Goal: Check status: Check status

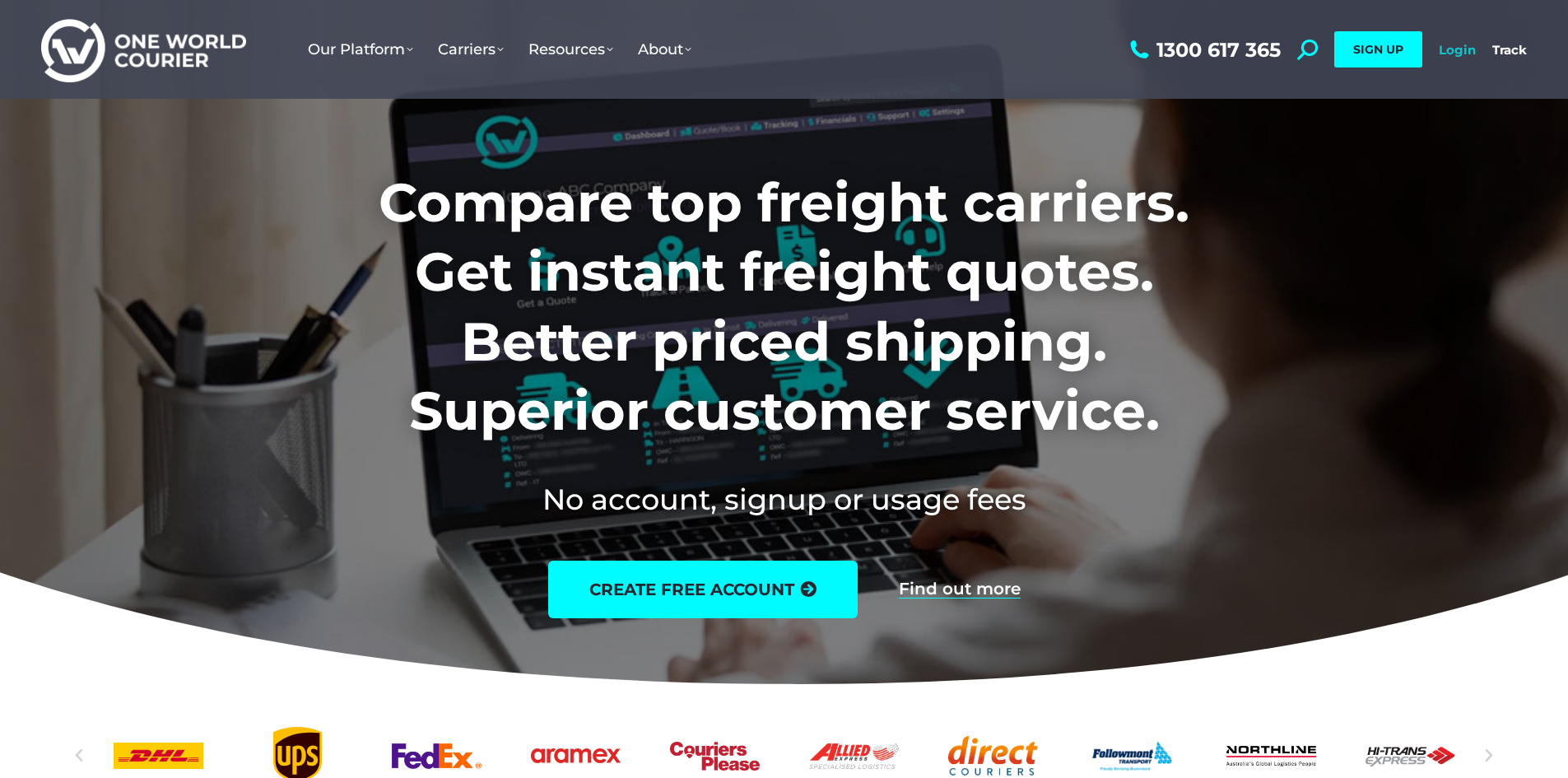
click at [1460, 48] on link "Login" at bounding box center [1457, 50] width 37 height 15
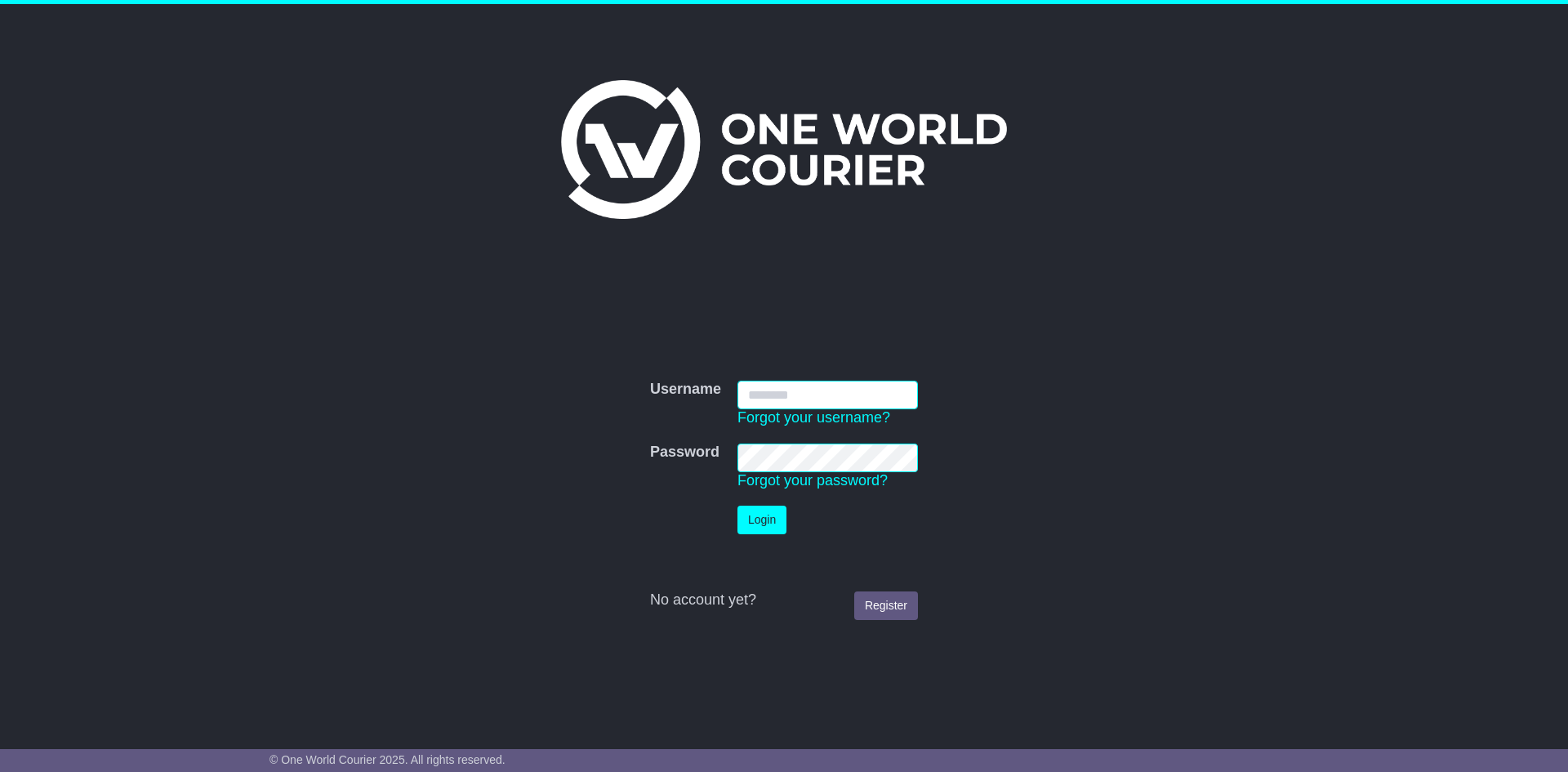
type input "**********"
click at [763, 529] on button "Login" at bounding box center [761, 520] width 49 height 29
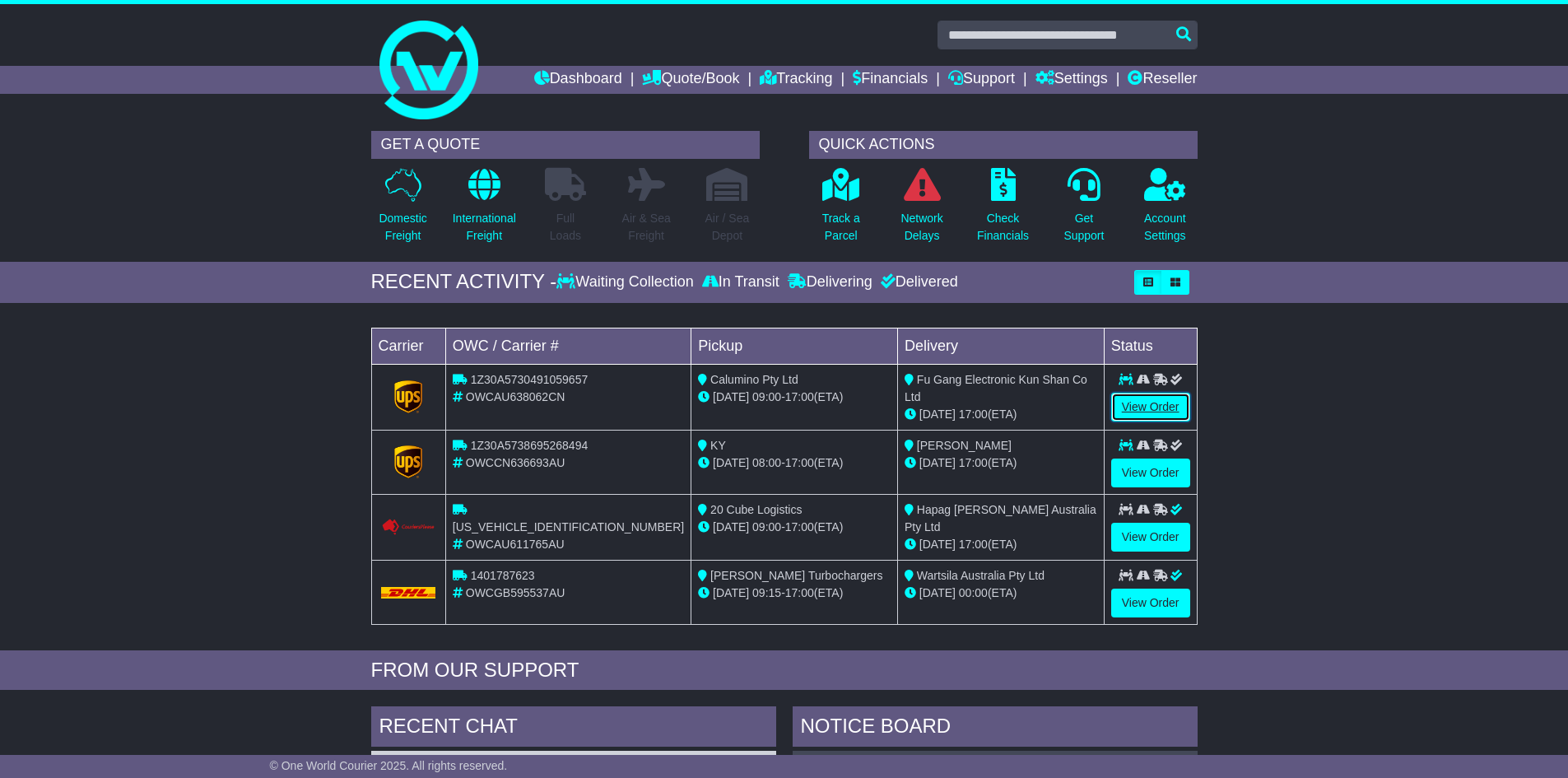
drag, startPoint x: 1156, startPoint y: 404, endPoint x: 1148, endPoint y: 419, distance: 17.0
click at [1155, 407] on link "View Order" at bounding box center [1151, 407] width 79 height 29
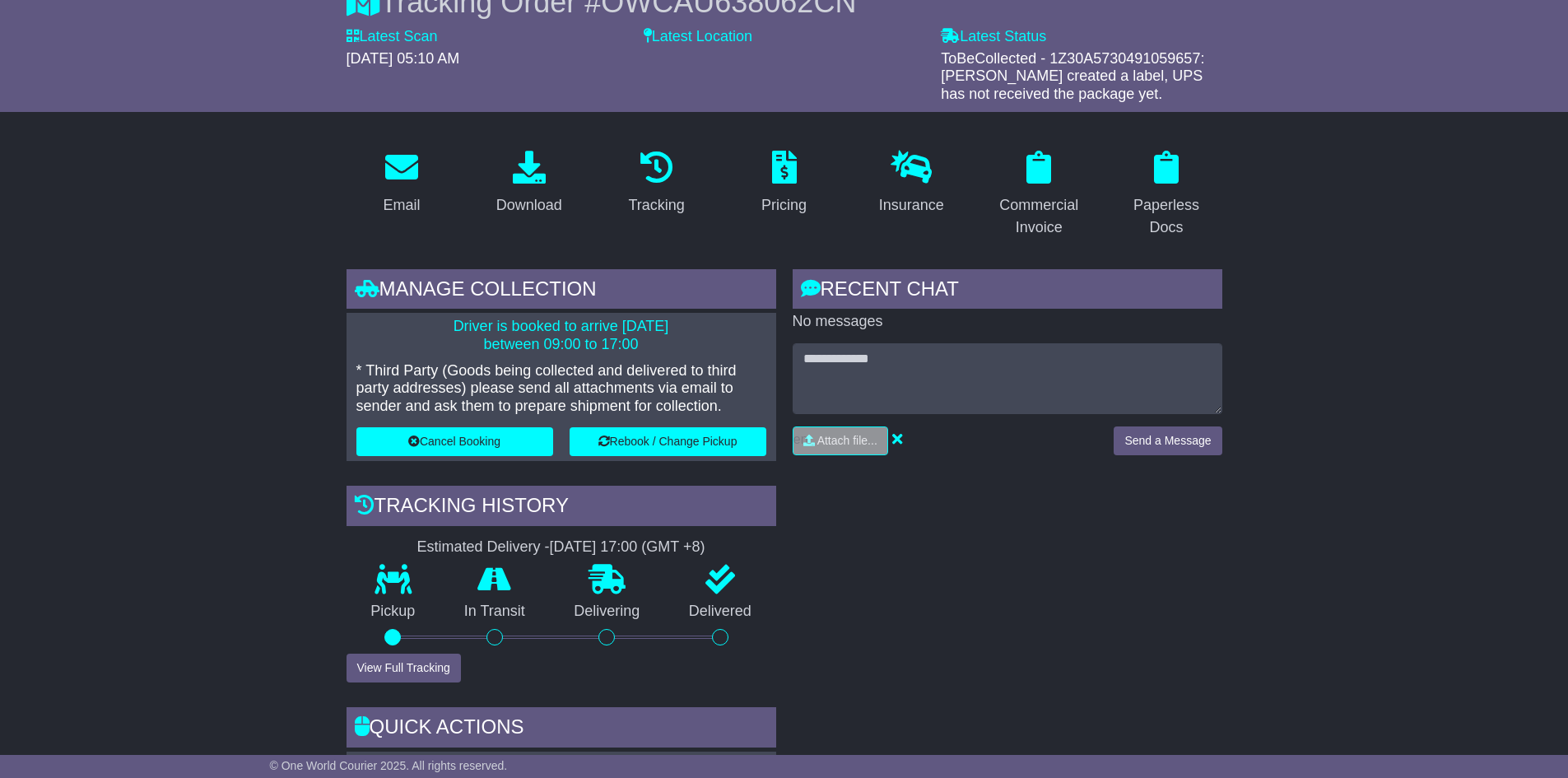
scroll to position [165, 0]
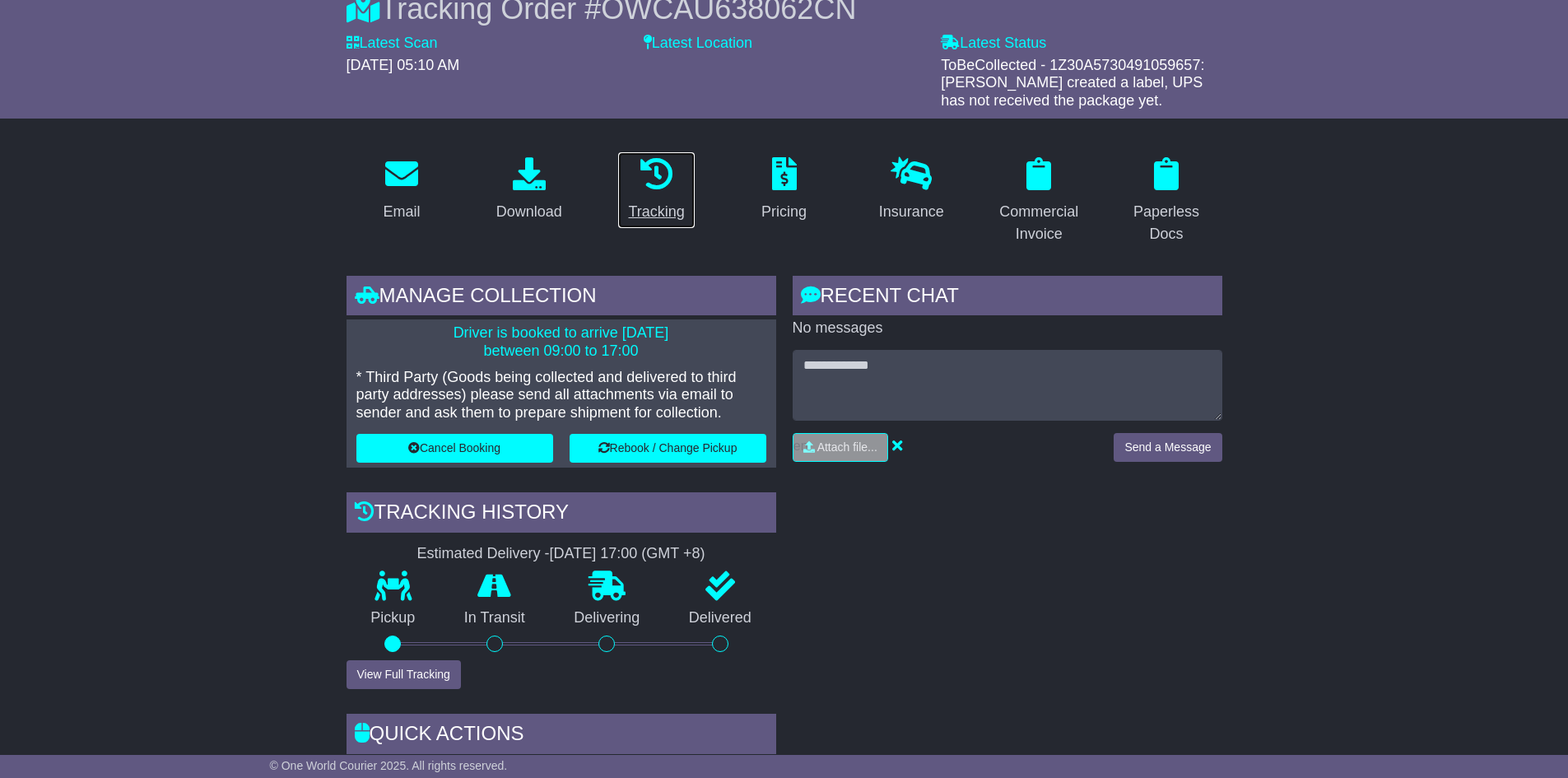
click at [650, 186] on icon at bounding box center [657, 174] width 33 height 33
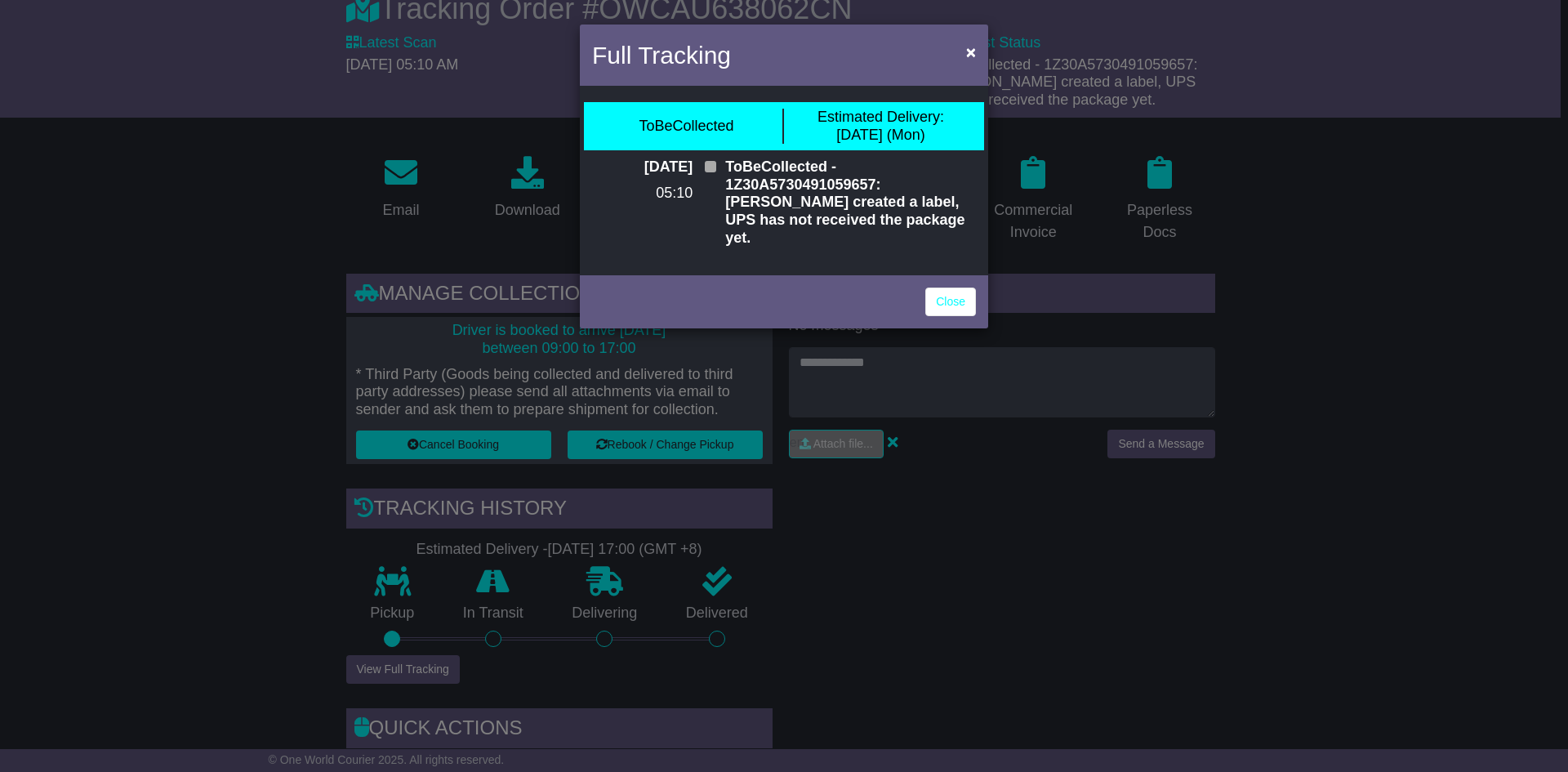
click at [932, 591] on div "Full Tracking × ToBeCollected Estimated Delivery: 01 Sep (Mon) 25 Aug 2025 05:1…" at bounding box center [784, 386] width 1568 height 772
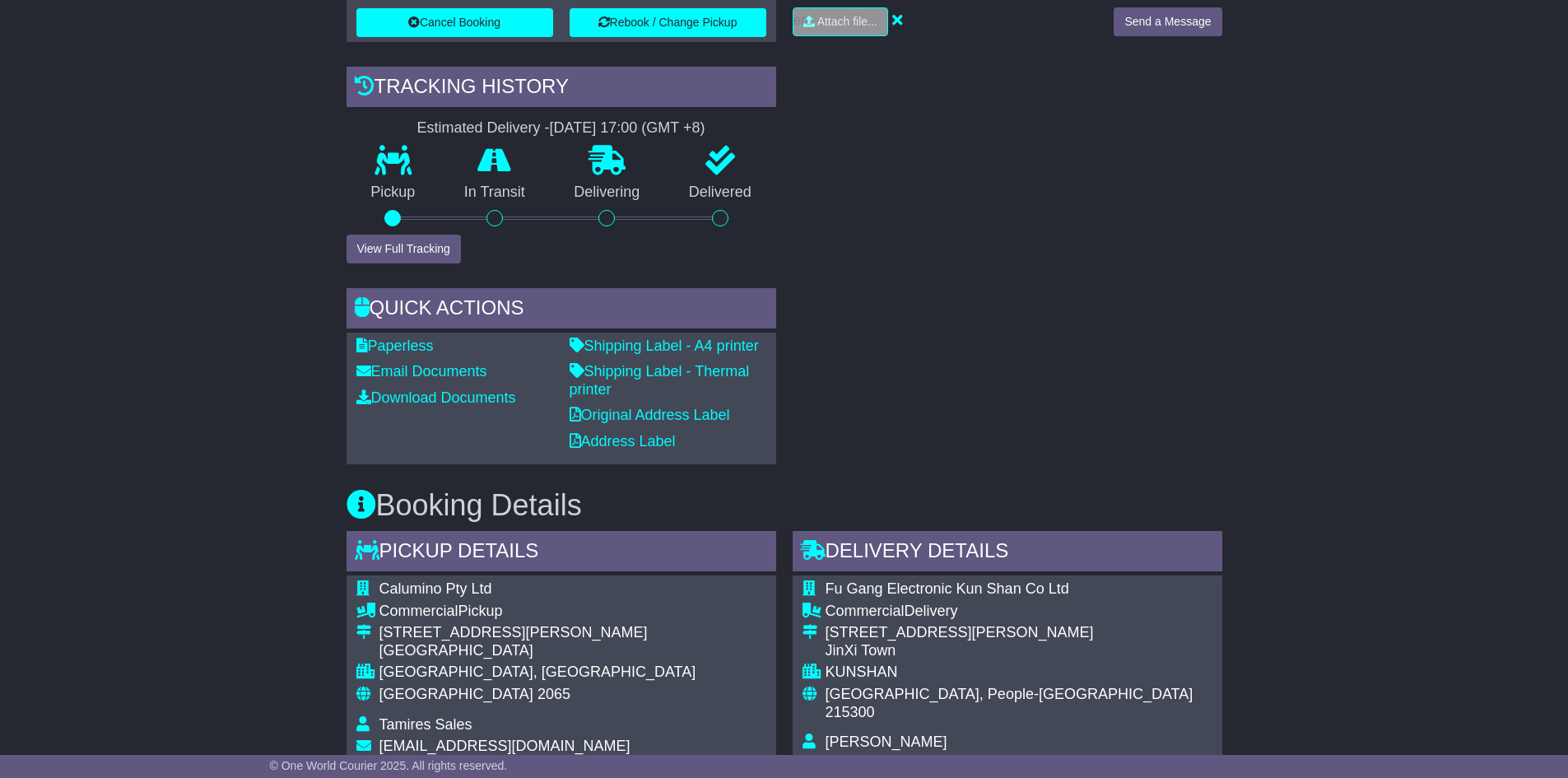
scroll to position [741, 0]
